Goal: Transaction & Acquisition: Book appointment/travel/reservation

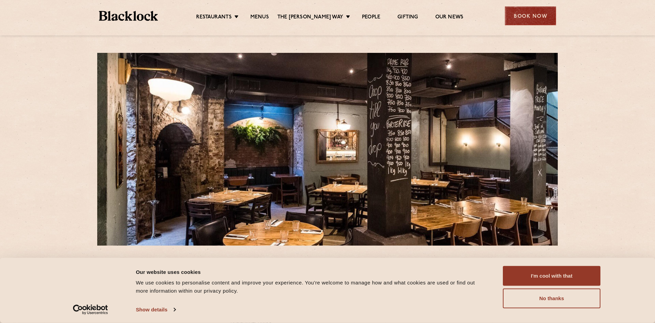
click at [533, 17] on div "Book Now" at bounding box center [530, 15] width 51 height 19
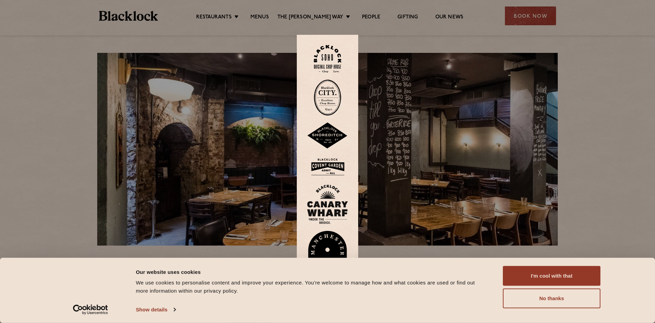
click at [328, 95] on img at bounding box center [327, 98] width 27 height 36
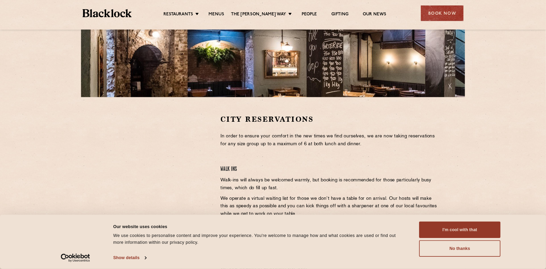
scroll to position [172, 0]
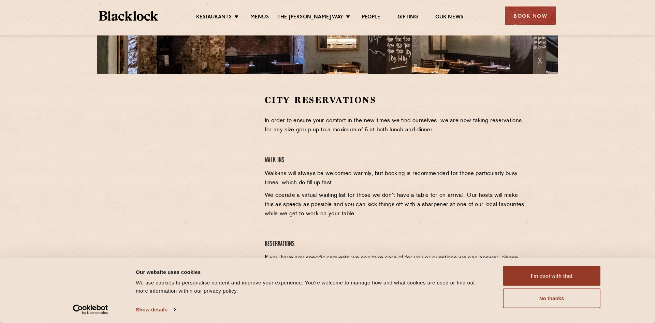
click at [337, 174] on p "Walk-ins will always be welcomed warmly, but booking is recommended for those p…" at bounding box center [396, 178] width 262 height 18
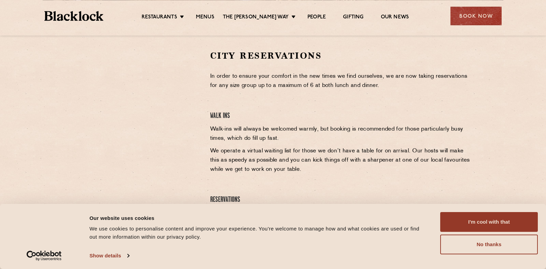
scroll to position [215, 0]
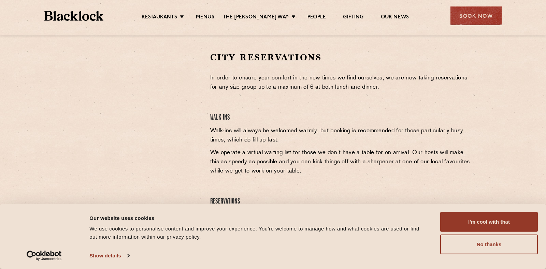
click at [318, 107] on div "City Reservations In order to ensure your comfort in the new times we find ours…" at bounding box center [341, 155] width 272 height 207
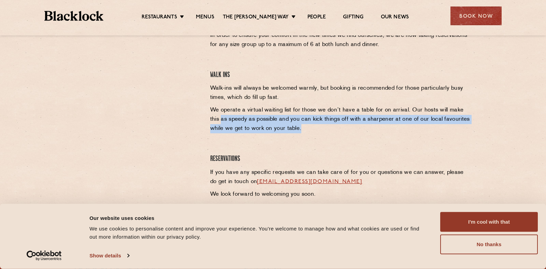
drag, startPoint x: 209, startPoint y: 120, endPoint x: 365, endPoint y: 128, distance: 156.2
click at [365, 128] on div "City Reservations In order to ensure your comfort in the new times we find ours…" at bounding box center [341, 112] width 272 height 207
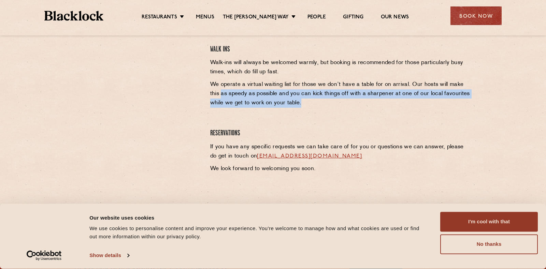
scroll to position [300, 0]
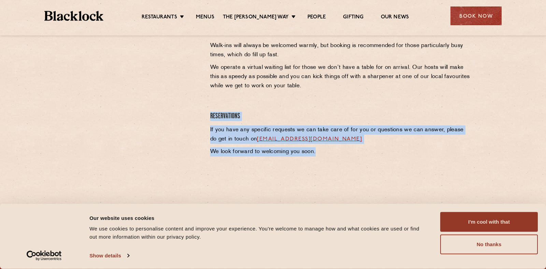
drag, startPoint x: 335, startPoint y: 154, endPoint x: 210, endPoint y: 121, distance: 129.3
click at [210, 121] on div "City Reservations In order to ensure your comfort in the new times we find ours…" at bounding box center [341, 69] width 272 height 207
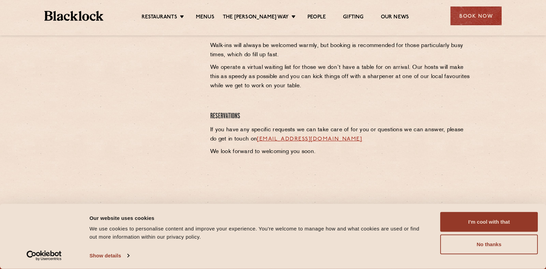
click at [368, 171] on div "City Reservations In order to ensure your comfort in the new times we find ours…" at bounding box center [341, 69] width 272 height 207
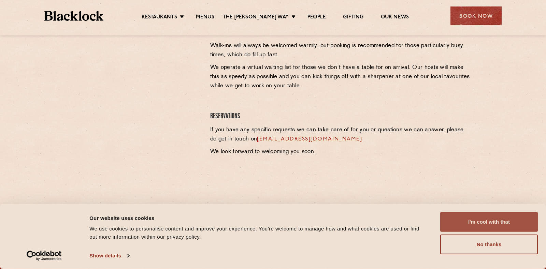
click at [493, 219] on button "I'm cool with that" at bounding box center [489, 222] width 98 height 20
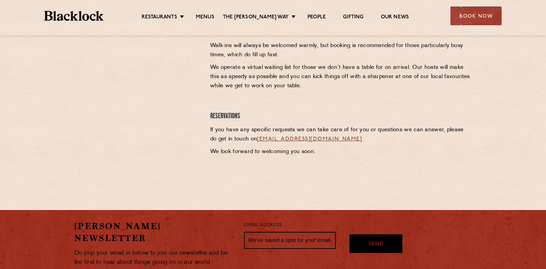
scroll to position [172, 0]
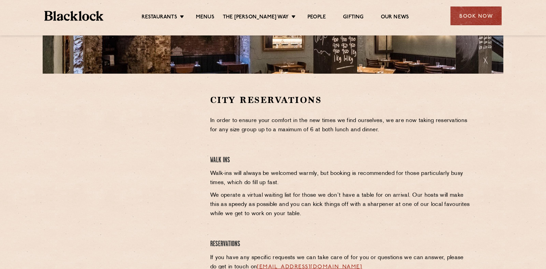
click at [138, 219] on div at bounding box center [137, 197] width 136 height 207
